Goal: Task Accomplishment & Management: Manage account settings

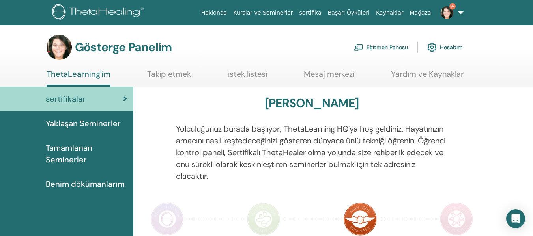
click at [379, 49] on font "Eğitmen Panosu" at bounding box center [386, 47] width 41 height 7
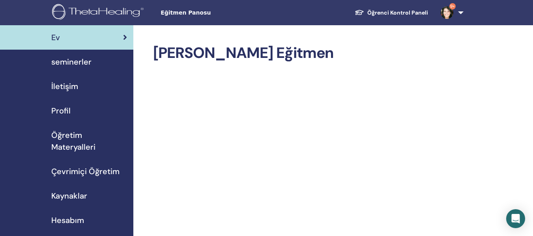
click at [101, 62] on div "seminerler" at bounding box center [66, 62] width 121 height 12
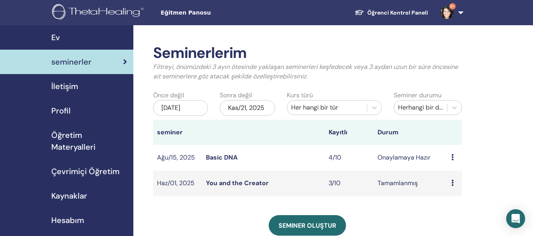
click at [227, 159] on link "Basic DNA" at bounding box center [222, 157] width 32 height 8
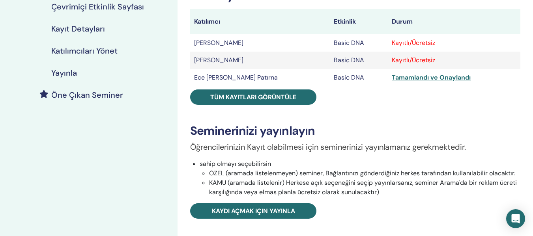
scroll to position [145, 0]
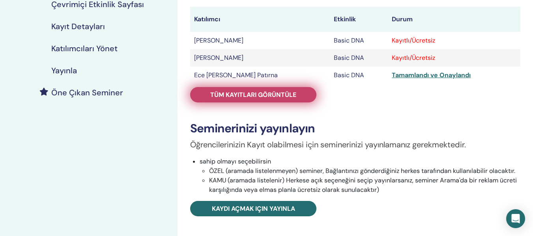
click at [278, 99] on link "Tüm kayıtları görüntüle" at bounding box center [253, 94] width 126 height 15
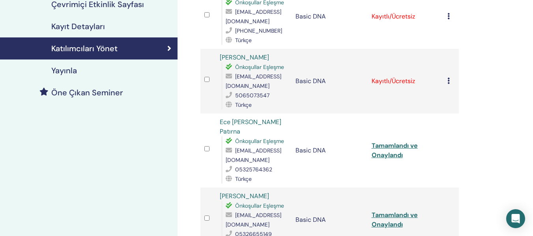
click at [449, 82] on icon at bounding box center [448, 81] width 2 height 6
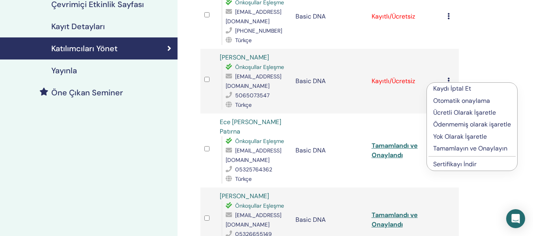
click at [449, 148] on p "Tamamlayın ve Onaylayın" at bounding box center [472, 148] width 78 height 9
